Goal: Check status: Check status

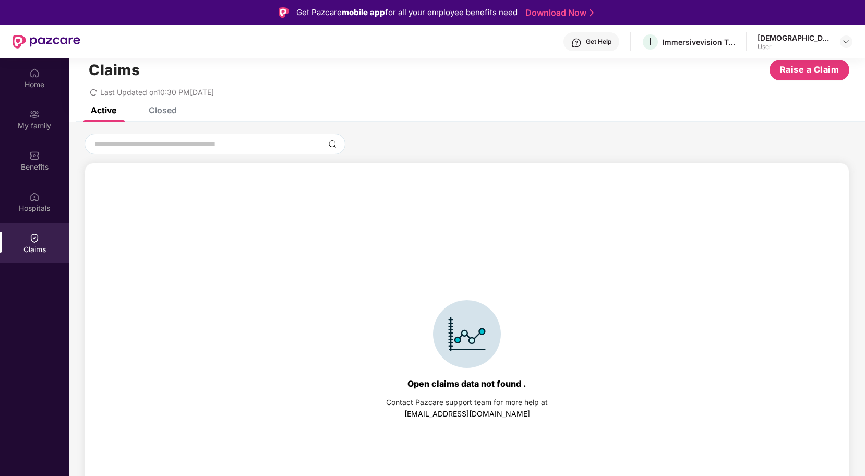
scroll to position [58, 0]
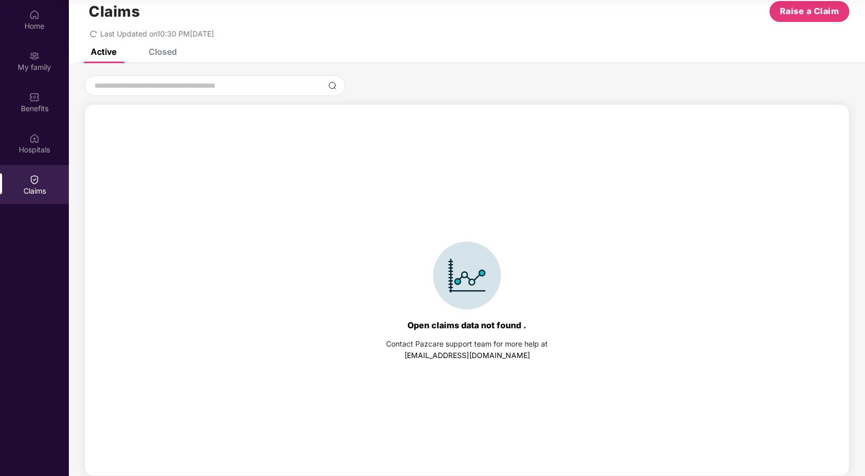
click at [161, 48] on div "Closed" at bounding box center [163, 51] width 28 height 10
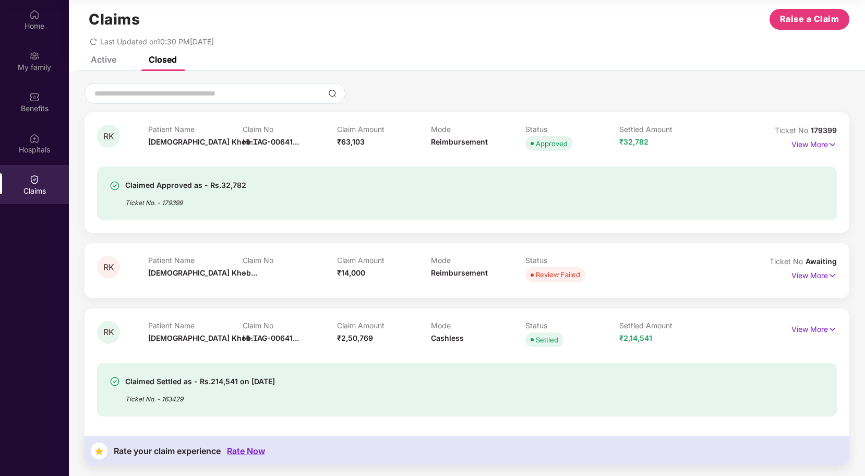
scroll to position [15, 0]
click at [194, 195] on div "Ticket No. - 179399" at bounding box center [185, 199] width 121 height 16
click at [164, 193] on div "Ticket No. - 179399" at bounding box center [185, 199] width 121 height 16
click at [189, 180] on div "Claimed Approved as - Rs.32,782" at bounding box center [185, 185] width 121 height 13
click at [808, 141] on p "View More" at bounding box center [813, 143] width 45 height 14
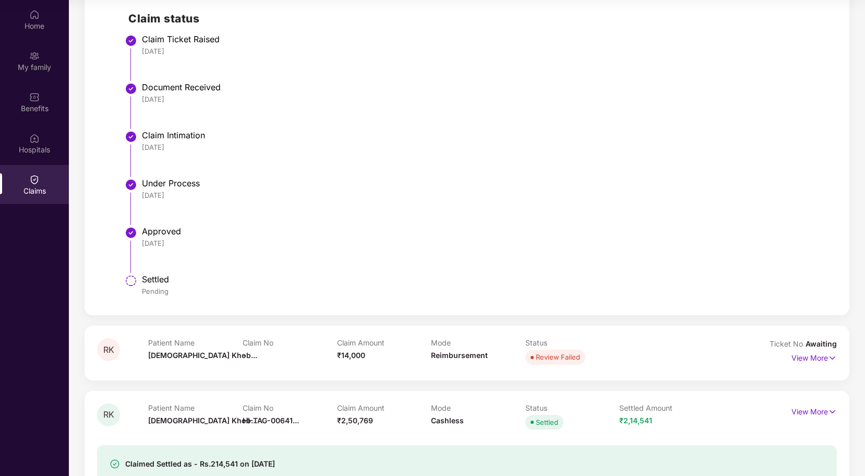
scroll to position [417, 0]
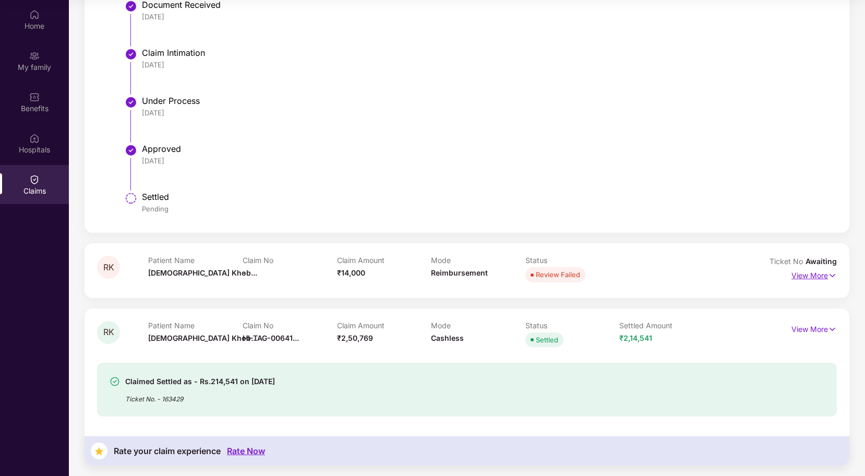
click at [828, 276] on img at bounding box center [832, 275] width 9 height 11
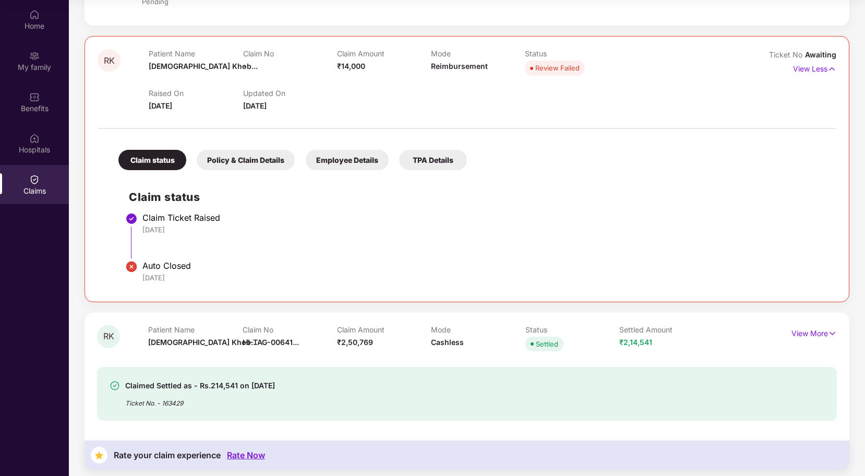
scroll to position [629, 0]
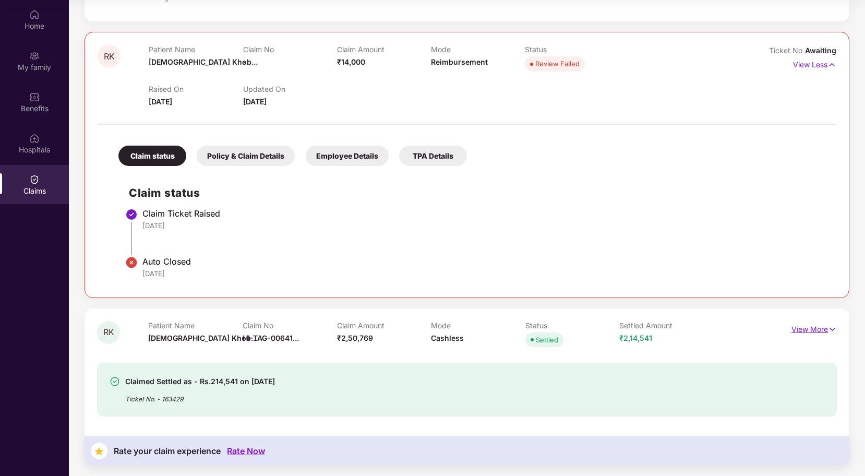
click at [817, 333] on p "View More" at bounding box center [813, 328] width 45 height 14
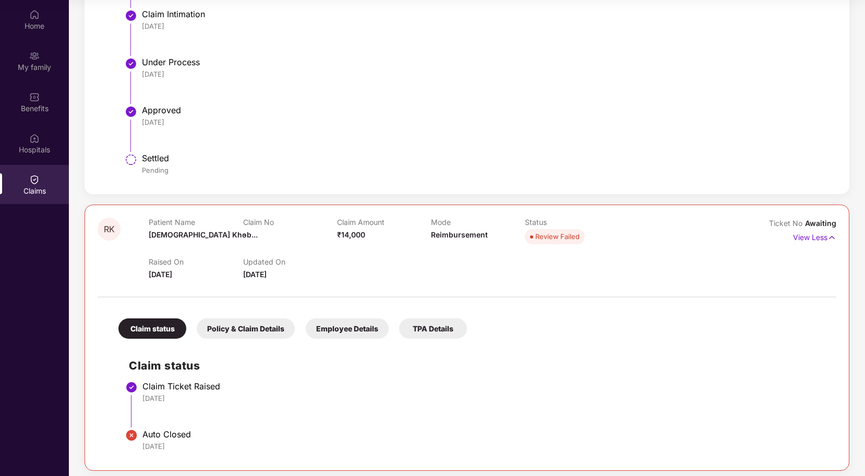
scroll to position [496, 0]
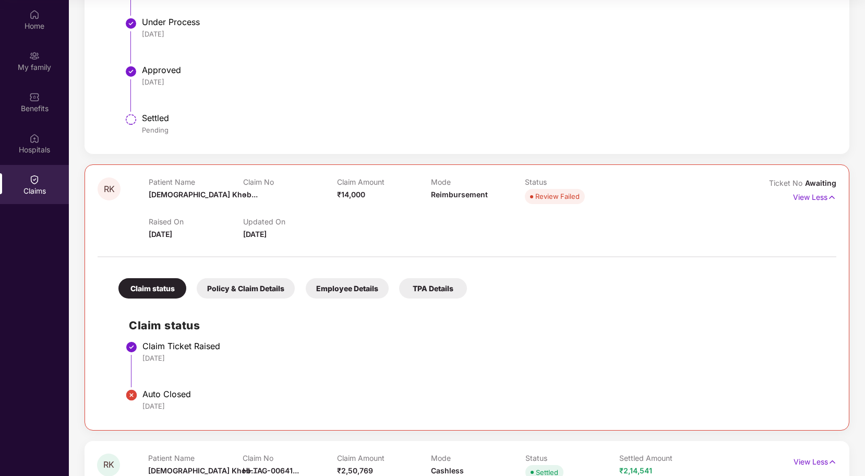
click at [162, 386] on li "Claim Ticket Raised [DATE]" at bounding box center [477, 368] width 697 height 48
click at [253, 290] on div "Policy & Claim Details" at bounding box center [246, 288] width 98 height 20
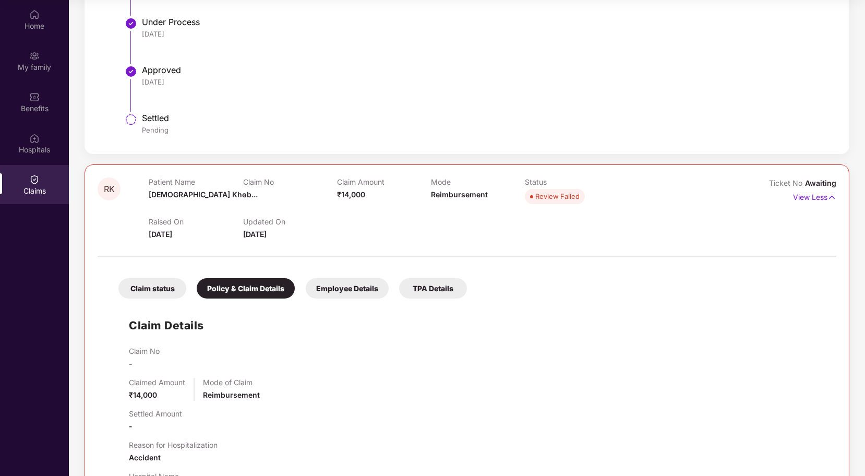
click at [355, 289] on div "Employee Details" at bounding box center [347, 288] width 83 height 20
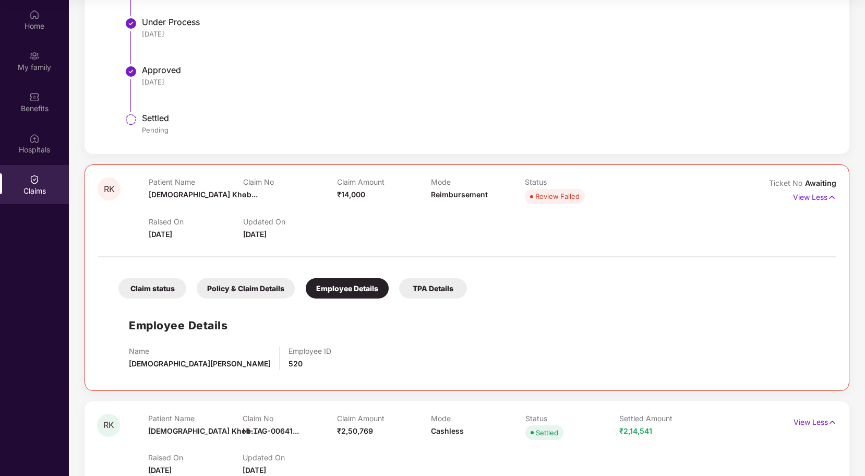
click at [421, 292] on div "TPA Details" at bounding box center [433, 288] width 68 height 20
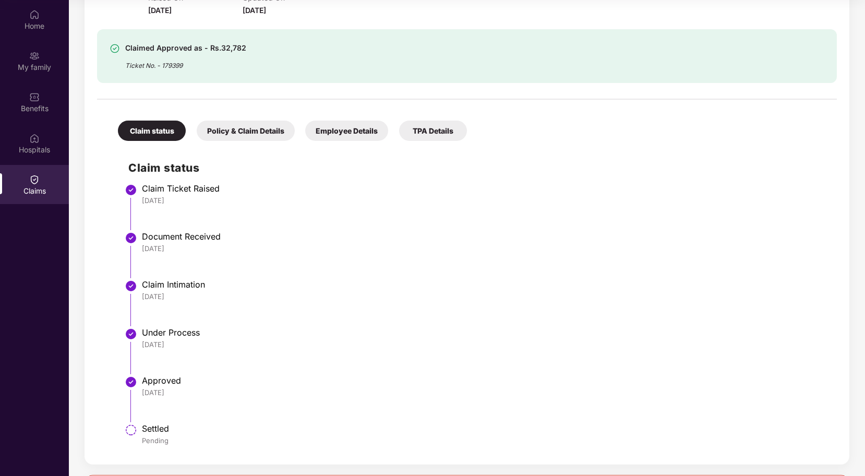
scroll to position [119, 0]
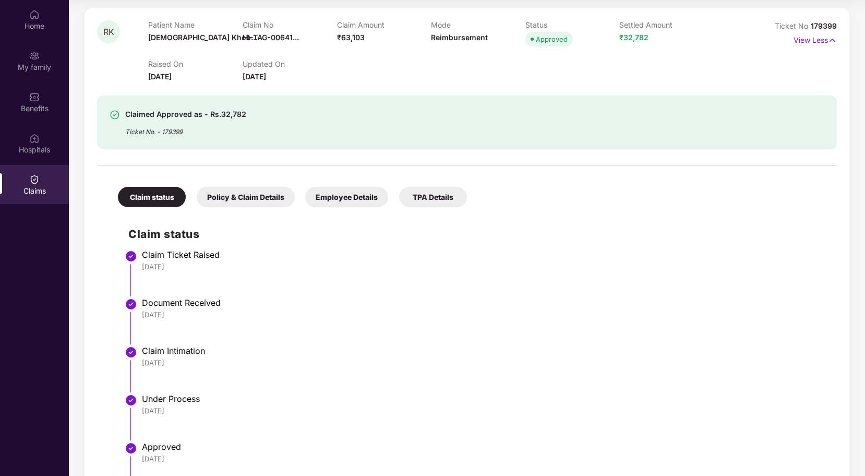
click at [239, 195] on div "Policy & Claim Details" at bounding box center [246, 197] width 98 height 20
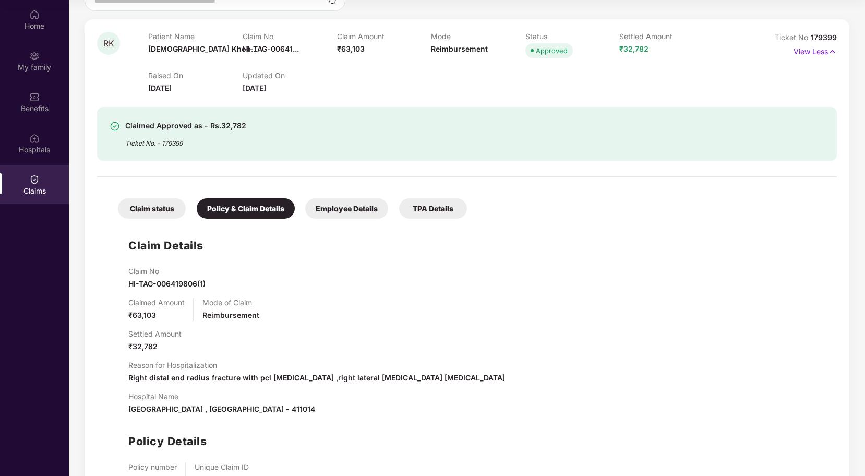
scroll to position [82, 0]
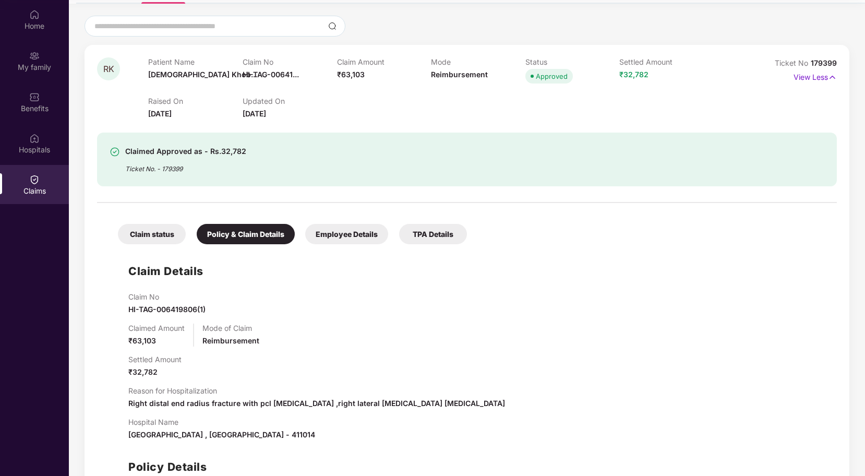
click at [319, 227] on div "Employee Details" at bounding box center [346, 234] width 83 height 20
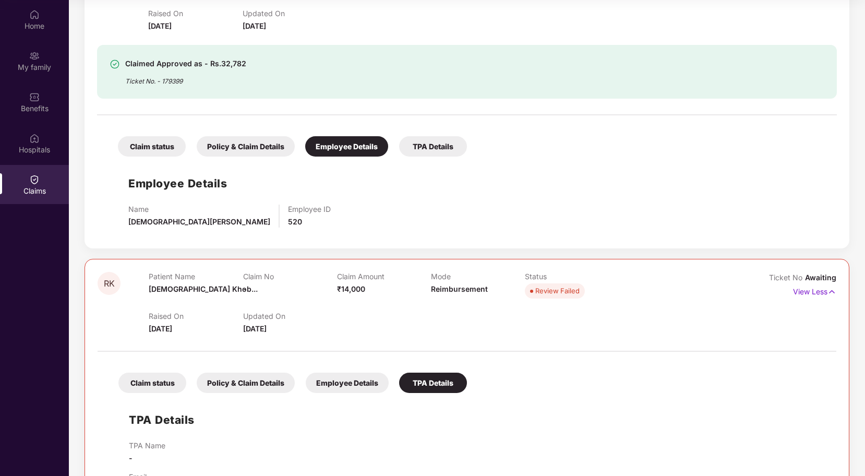
scroll to position [172, 0]
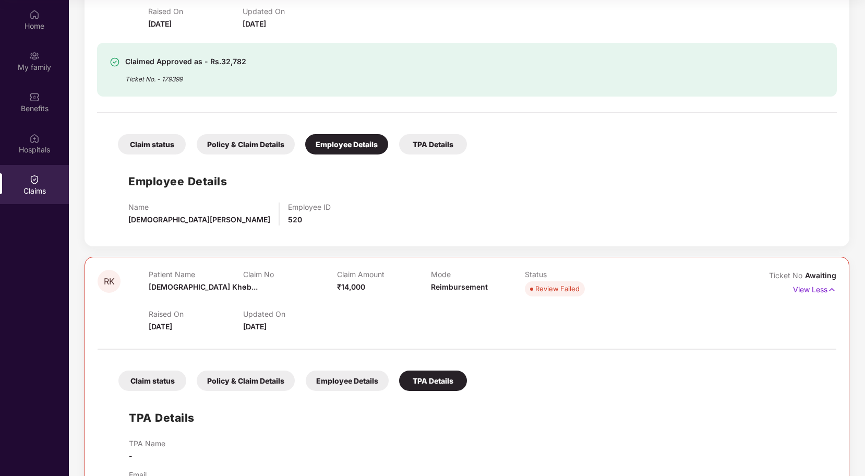
click at [416, 143] on div "TPA Details" at bounding box center [433, 144] width 68 height 20
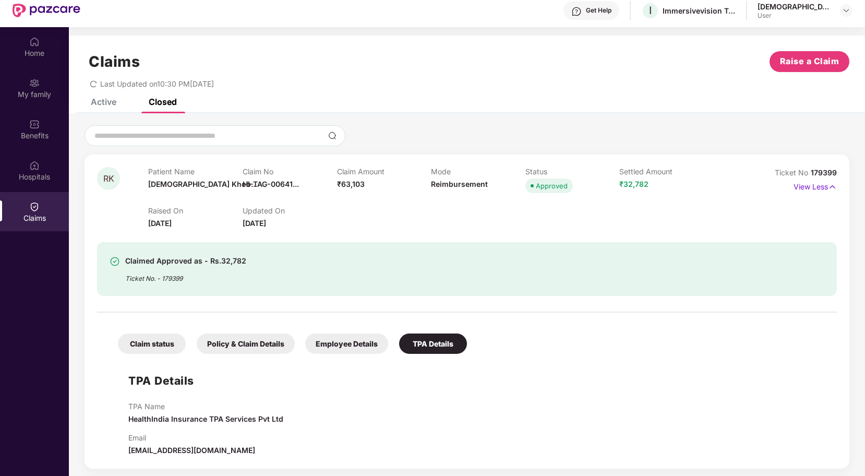
scroll to position [0, 0]
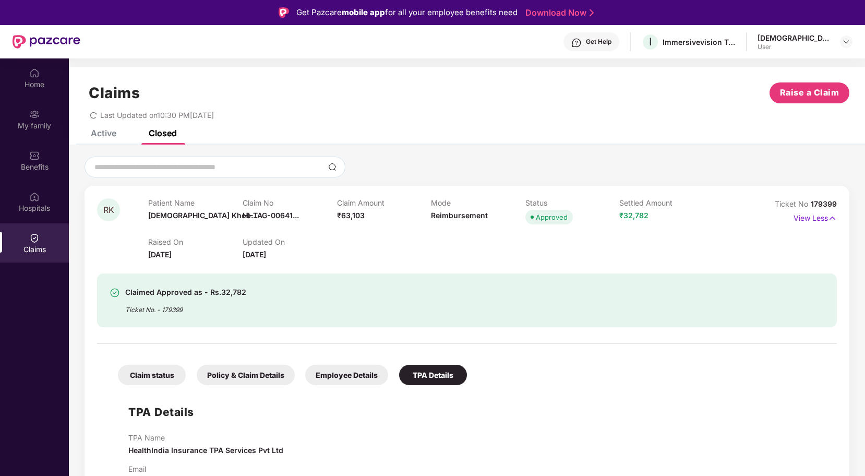
click at [260, 264] on div "Claimed Approved as - Rs.32,782 Ticket No. - 179399" at bounding box center [467, 293] width 740 height 67
click at [560, 231] on div "Raised On [DATE] Updated On [DATE]" at bounding box center [430, 243] width 565 height 33
click at [550, 216] on div "Approved" at bounding box center [552, 217] width 32 height 10
drag, startPoint x: 550, startPoint y: 216, endPoint x: 526, endPoint y: 216, distance: 23.5
click at [526, 216] on span "Approved" at bounding box center [548, 217] width 47 height 15
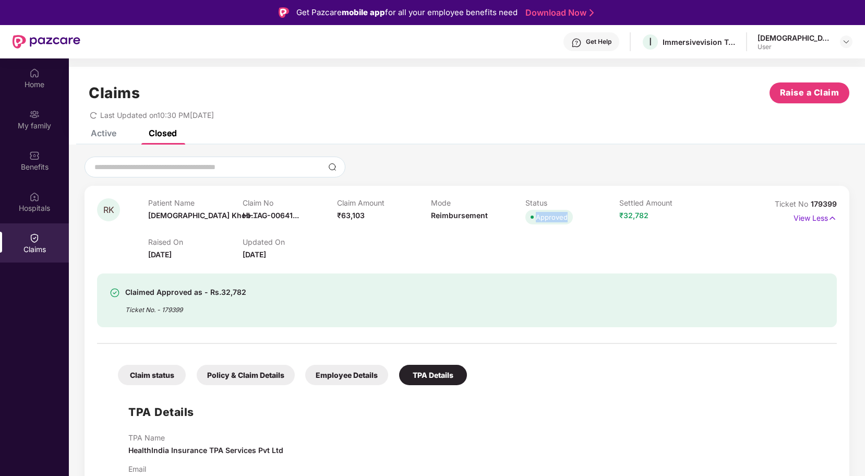
click at [545, 233] on div "Raised On [DATE] Updated On [DATE]" at bounding box center [430, 243] width 565 height 33
click at [809, 219] on p "View Less" at bounding box center [814, 217] width 43 height 14
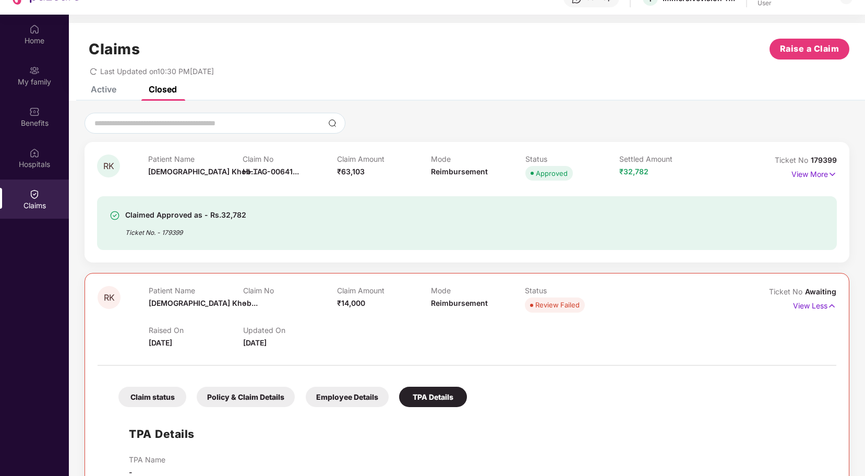
scroll to position [42, 0]
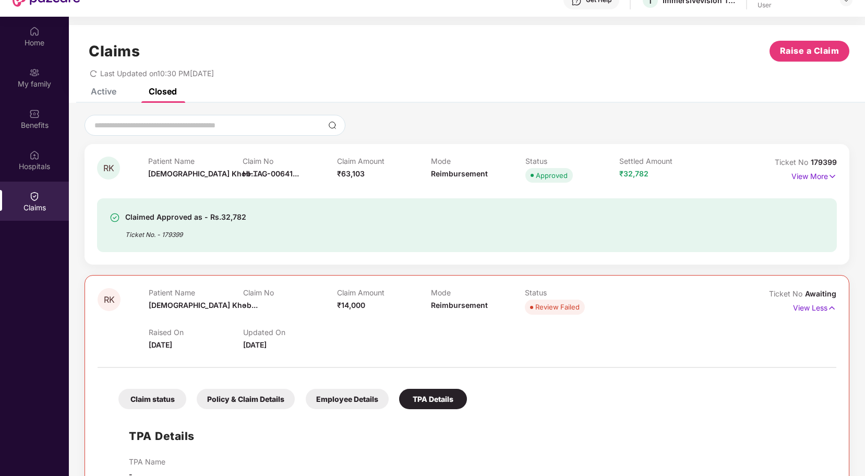
click at [284, 232] on div "Claimed Approved as - Rs.32,782 Ticket No. - 179399" at bounding box center [408, 225] width 596 height 29
click at [214, 230] on div "Ticket No. - 179399" at bounding box center [185, 231] width 121 height 16
drag, startPoint x: 239, startPoint y: 227, endPoint x: 188, endPoint y: 207, distance: 55.0
click at [188, 207] on div "Claimed Approved as - Rs.32,782 Ticket No. - 179399" at bounding box center [467, 225] width 740 height 54
click at [277, 240] on div "Claimed Approved as - Rs.32,782 Ticket No. - 179399" at bounding box center [467, 225] width 740 height 54
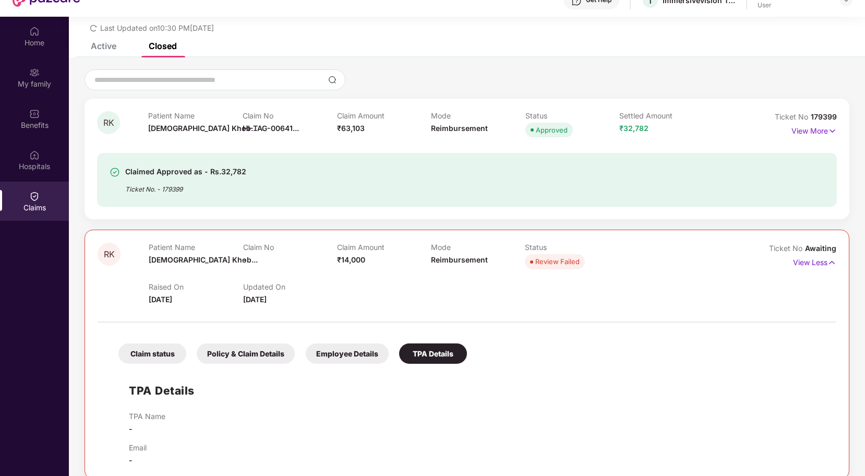
scroll to position [51, 0]
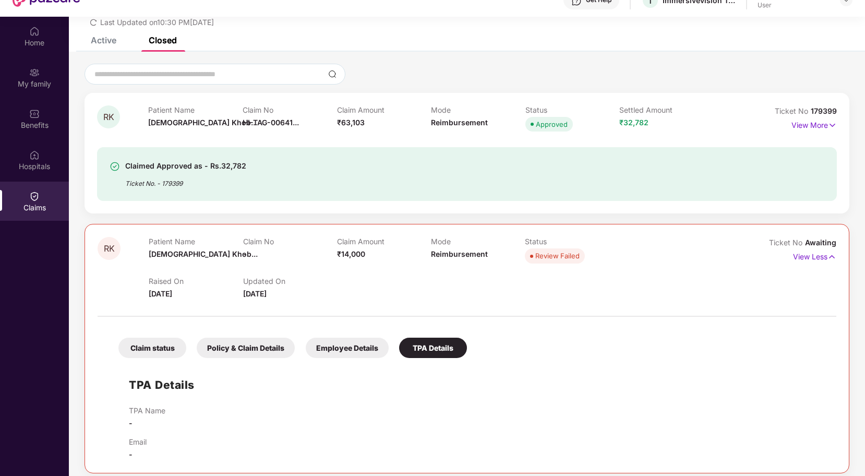
click at [549, 257] on div "Review Failed" at bounding box center [557, 255] width 44 height 10
drag, startPoint x: 543, startPoint y: 263, endPoint x: 407, endPoint y: 274, distance: 136.6
click at [407, 274] on div "Patient Name [DEMOGRAPHIC_DATA][PERSON_NAME]... Claim No - Claim Amount ₹14,000…" at bounding box center [431, 268] width 564 height 62
click at [172, 294] on span "[DATE]" at bounding box center [160, 293] width 23 height 9
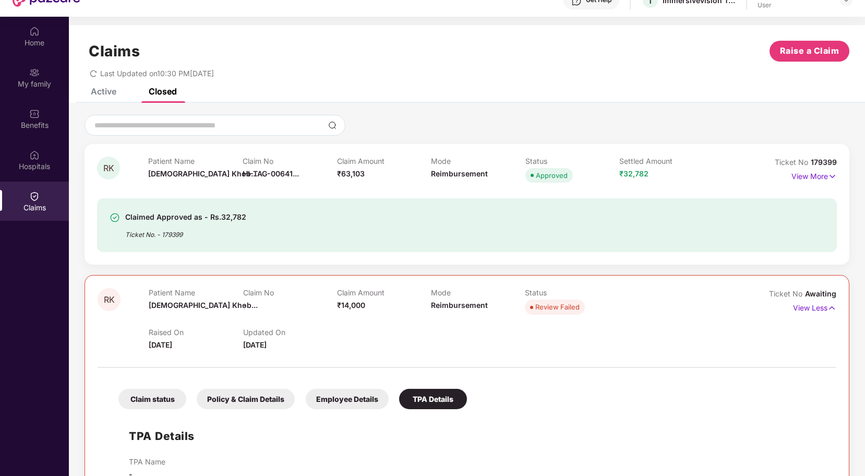
click at [38, 14] on div at bounding box center [47, -1] width 68 height 33
click at [38, 25] on div at bounding box center [34, 30] width 10 height 10
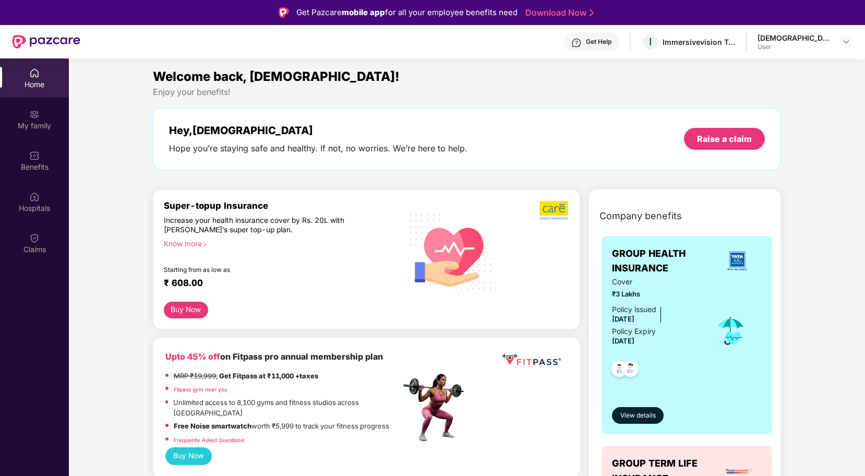
click at [780, 53] on div "Get Help I Immersivevision Technology Private Limited [DEMOGRAPHIC_DATA][PERSON…" at bounding box center [466, 41] width 772 height 33
